Goal: Transaction & Acquisition: Register for event/course

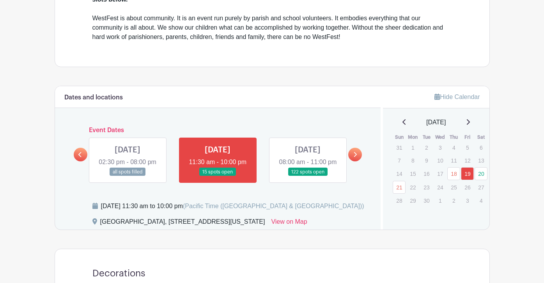
scroll to position [293, 0]
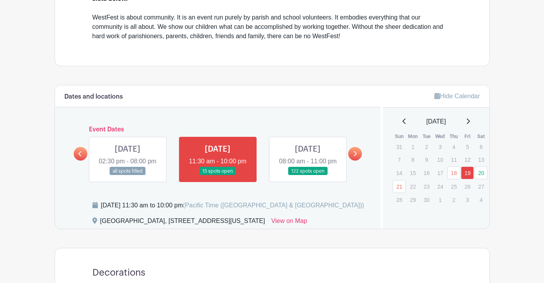
click at [308, 176] on link at bounding box center [308, 176] width 0 height 0
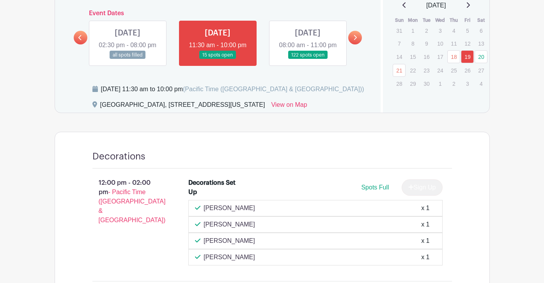
scroll to position [405, 0]
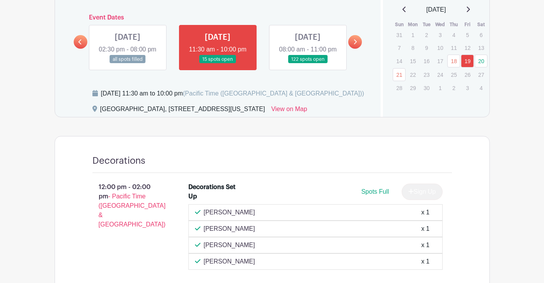
click at [308, 64] on link at bounding box center [308, 64] width 0 height 0
click at [351, 48] on link at bounding box center [355, 42] width 14 height 14
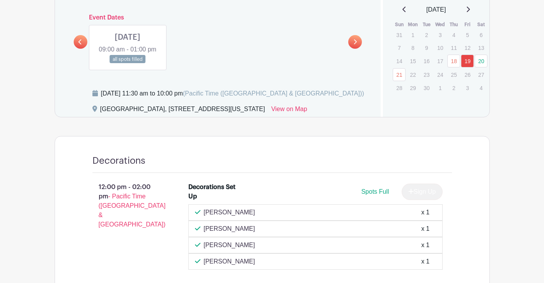
click at [83, 49] on link at bounding box center [81, 42] width 14 height 14
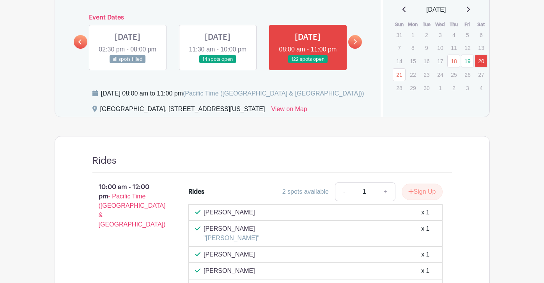
click at [308, 64] on link at bounding box center [308, 64] width 0 height 0
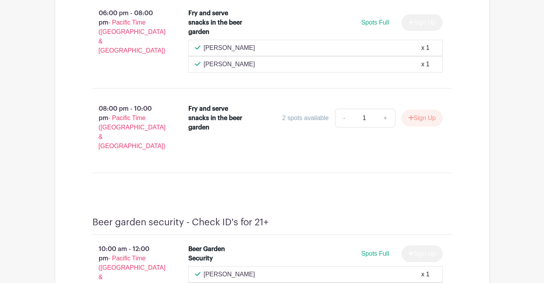
scroll to position [13228, 0]
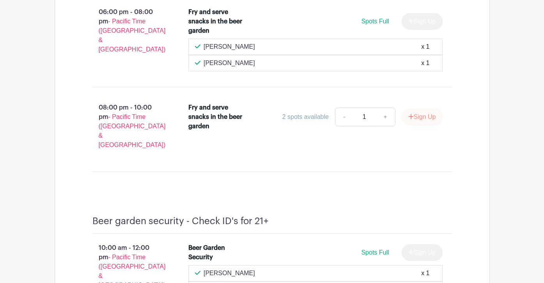
click at [421, 125] on button "Sign Up" at bounding box center [422, 117] width 41 height 16
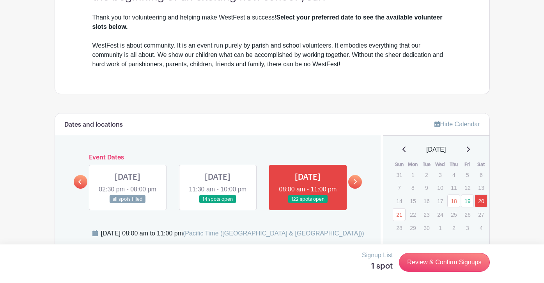
scroll to position [266, 0]
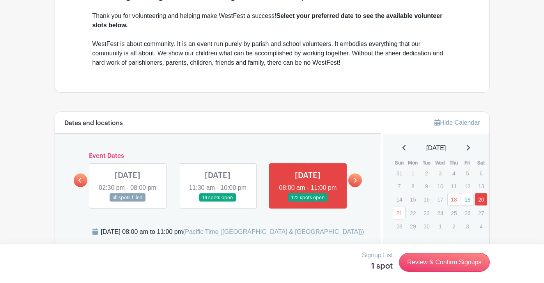
click at [355, 183] on icon at bounding box center [355, 180] width 3 height 5
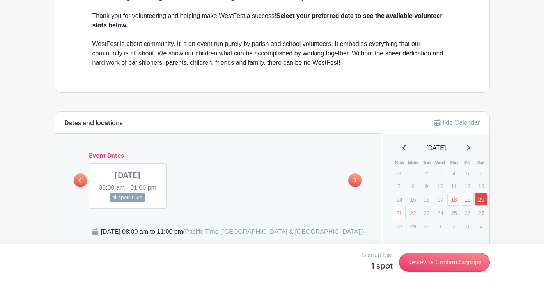
click at [128, 202] on link at bounding box center [128, 202] width 0 height 0
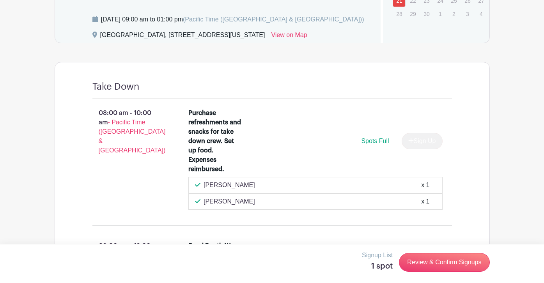
scroll to position [362, 0]
